Goal: Check status: Check status

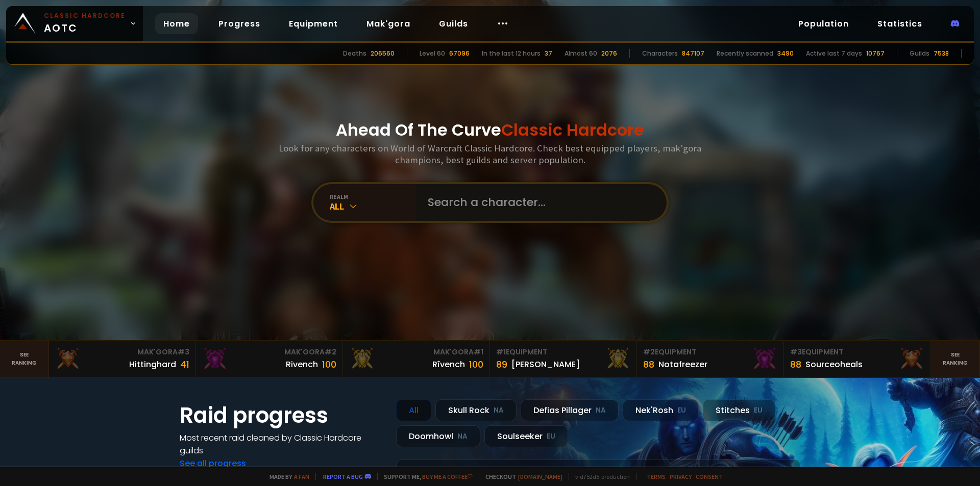
click at [447, 193] on input "text" at bounding box center [537, 202] width 233 height 37
type input "Ranchypoo"
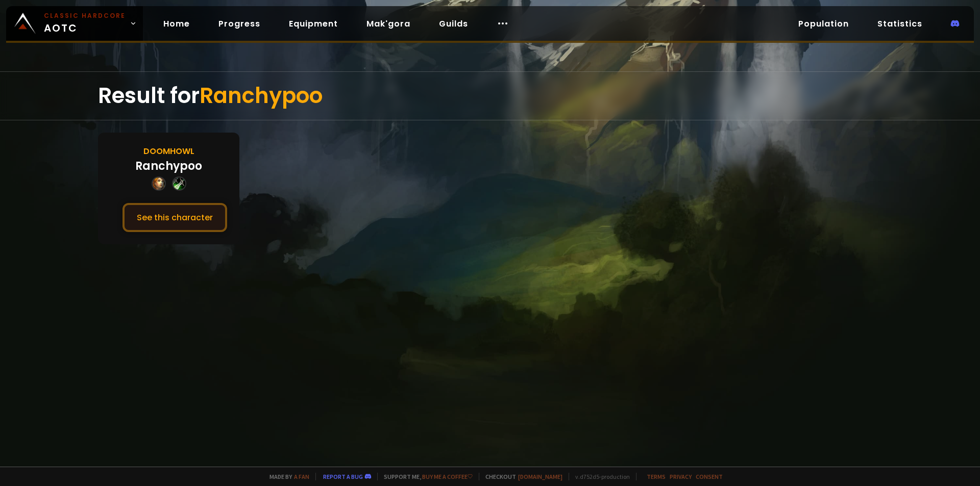
click at [170, 220] on button "See this character" at bounding box center [174, 217] width 105 height 29
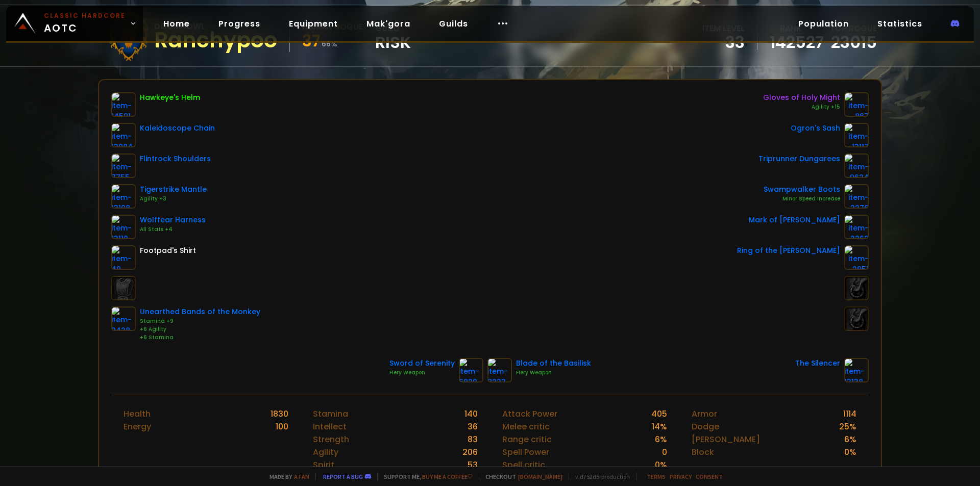
scroll to position [51, 0]
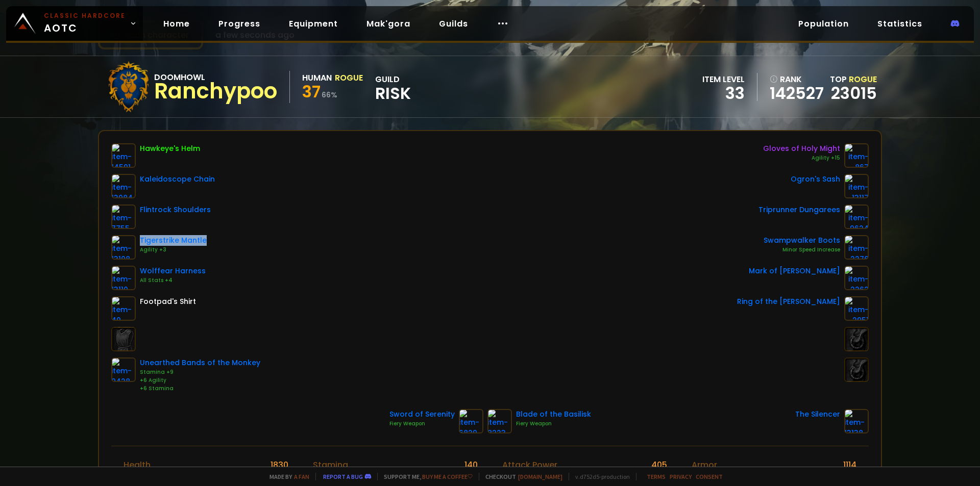
drag, startPoint x: 208, startPoint y: 243, endPoint x: 141, endPoint y: 241, distance: 67.4
click at [141, 241] on div "Tigerstrike Mantle Agility +3" at bounding box center [185, 247] width 149 height 24
click at [366, 252] on div "Hawkeye's Helm Kaleidoscope Chain Flintrock Shoulders Tigerstrike Mantle Agilit…" at bounding box center [489, 267] width 757 height 249
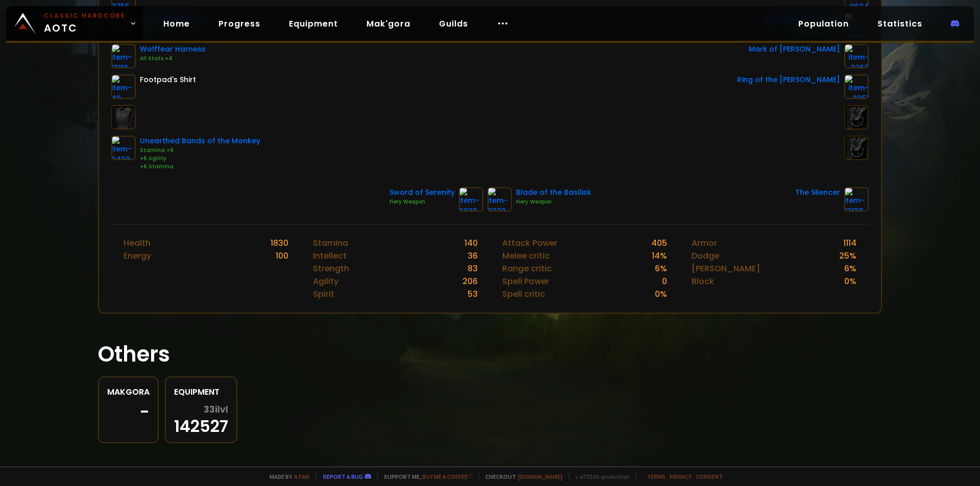
scroll to position [282, 0]
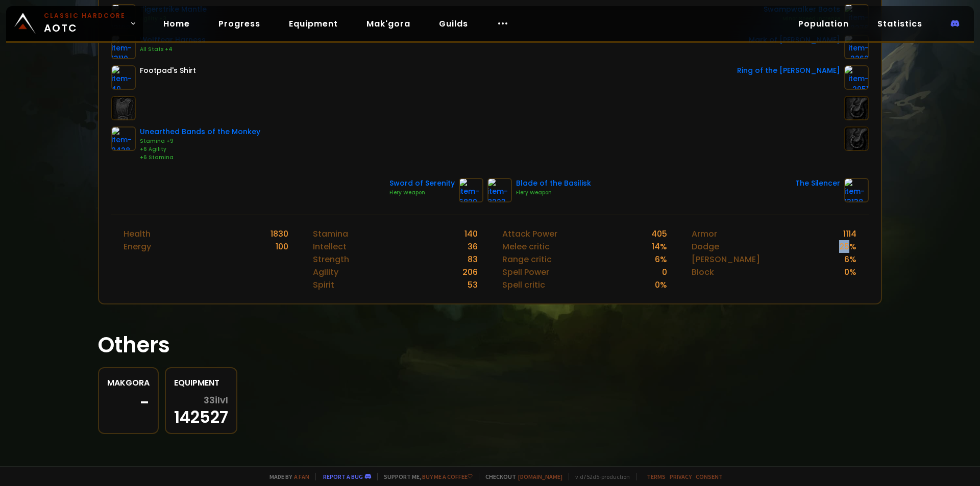
drag, startPoint x: 835, startPoint y: 248, endPoint x: 844, endPoint y: 244, distance: 10.3
click at [844, 244] on div "25 %" at bounding box center [847, 246] width 17 height 13
click at [623, 143] on div "Hawkeye's Helm Kaleidoscope Chain Flintrock Shoulders Tigerstrike Mantle Agilit…" at bounding box center [489, 36] width 757 height 249
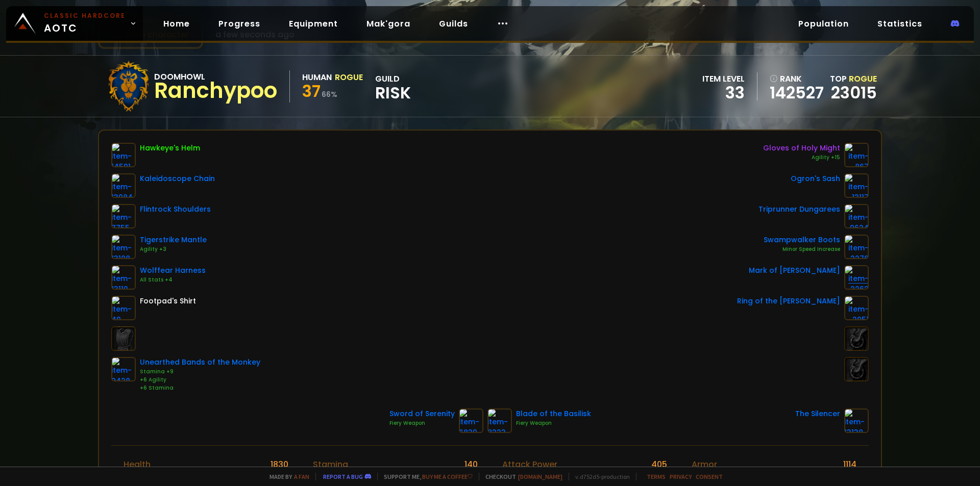
scroll to position [51, 0]
